Goal: Task Accomplishment & Management: Complete application form

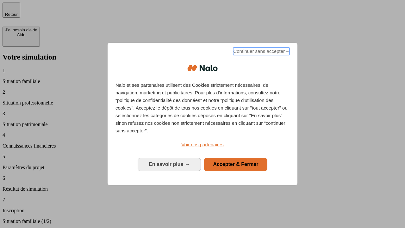
click at [261, 52] on span "Continuer sans accepter →" at bounding box center [261, 51] width 56 height 8
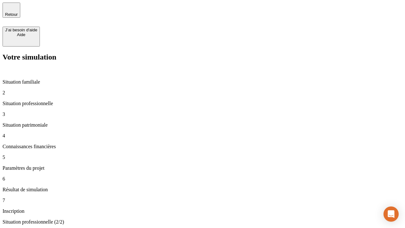
type input "30 000"
type input "40 000"
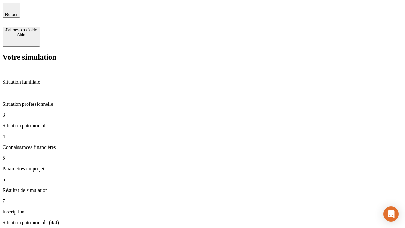
type input "1 100"
type input "20"
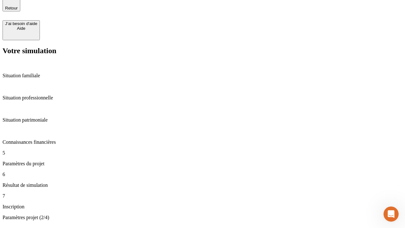
type input "40"
type input "50 000"
type input "640"
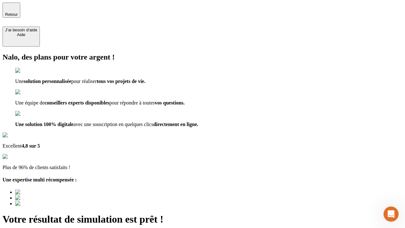
type input "[EMAIL_ADDRESS][DOMAIN_NAME]"
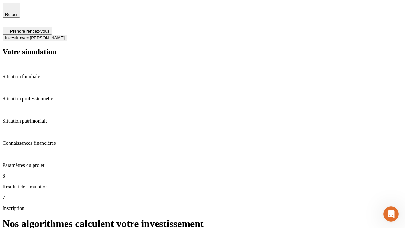
click at [65, 35] on span "Investir avec [PERSON_NAME]" at bounding box center [34, 37] width 59 height 5
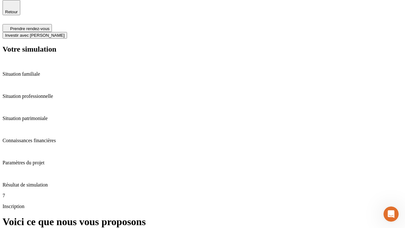
scroll to position [2, 0]
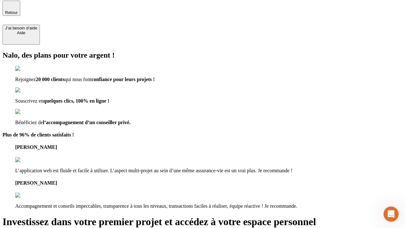
type input "abc"
